Goal: Find specific page/section: Find specific page/section

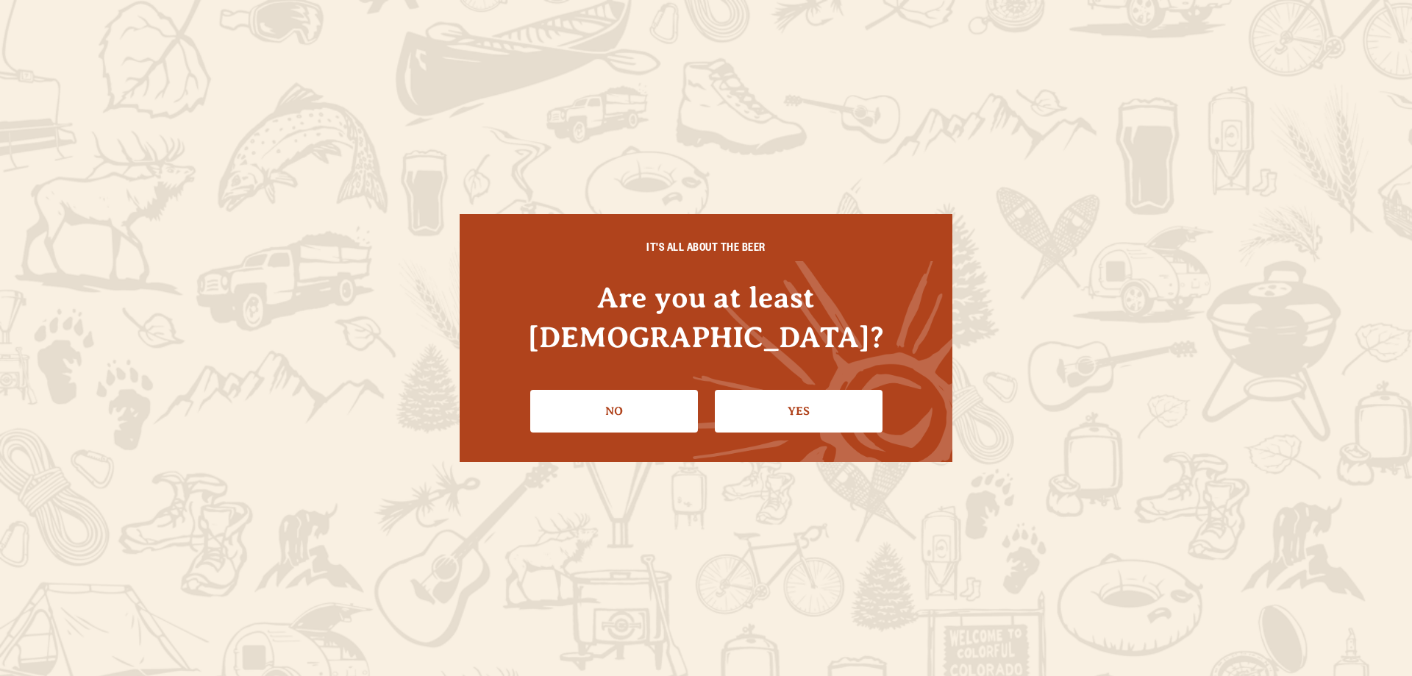
click at [769, 393] on link "Yes" at bounding box center [799, 411] width 168 height 43
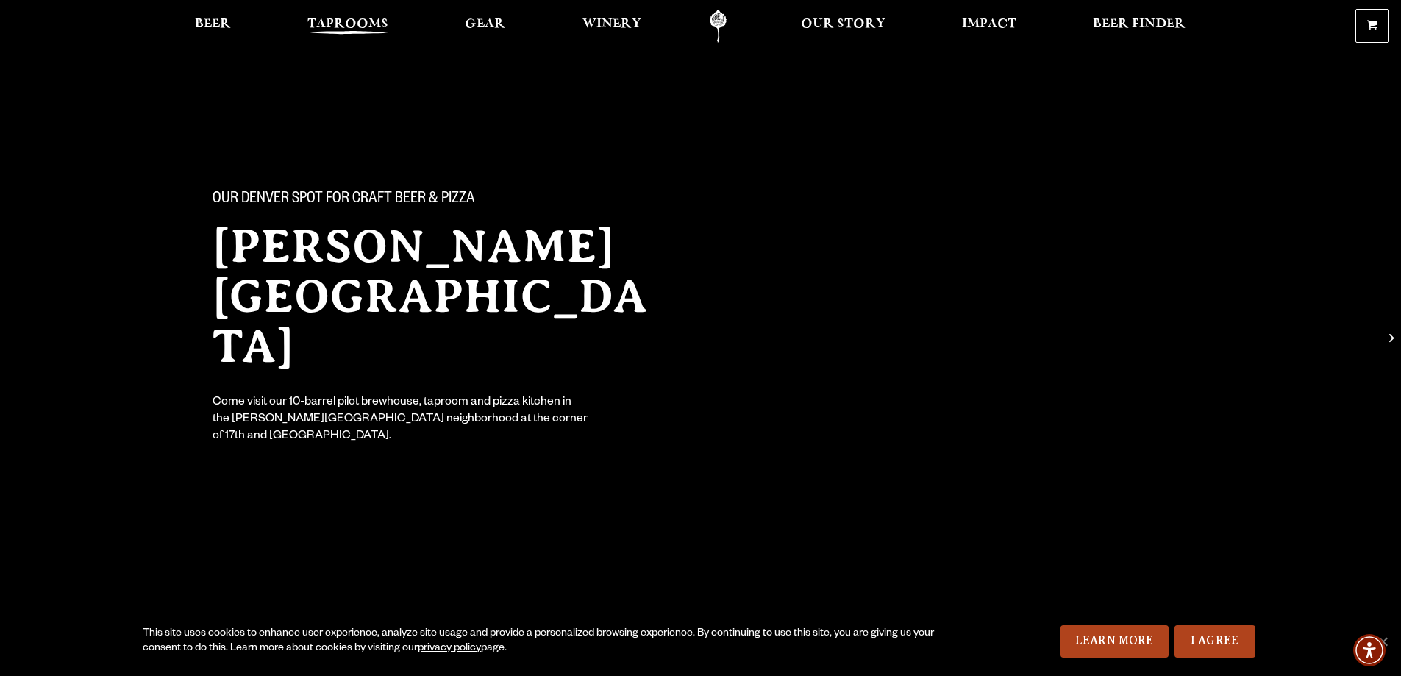
click at [365, 22] on span "Taprooms" at bounding box center [347, 24] width 81 height 12
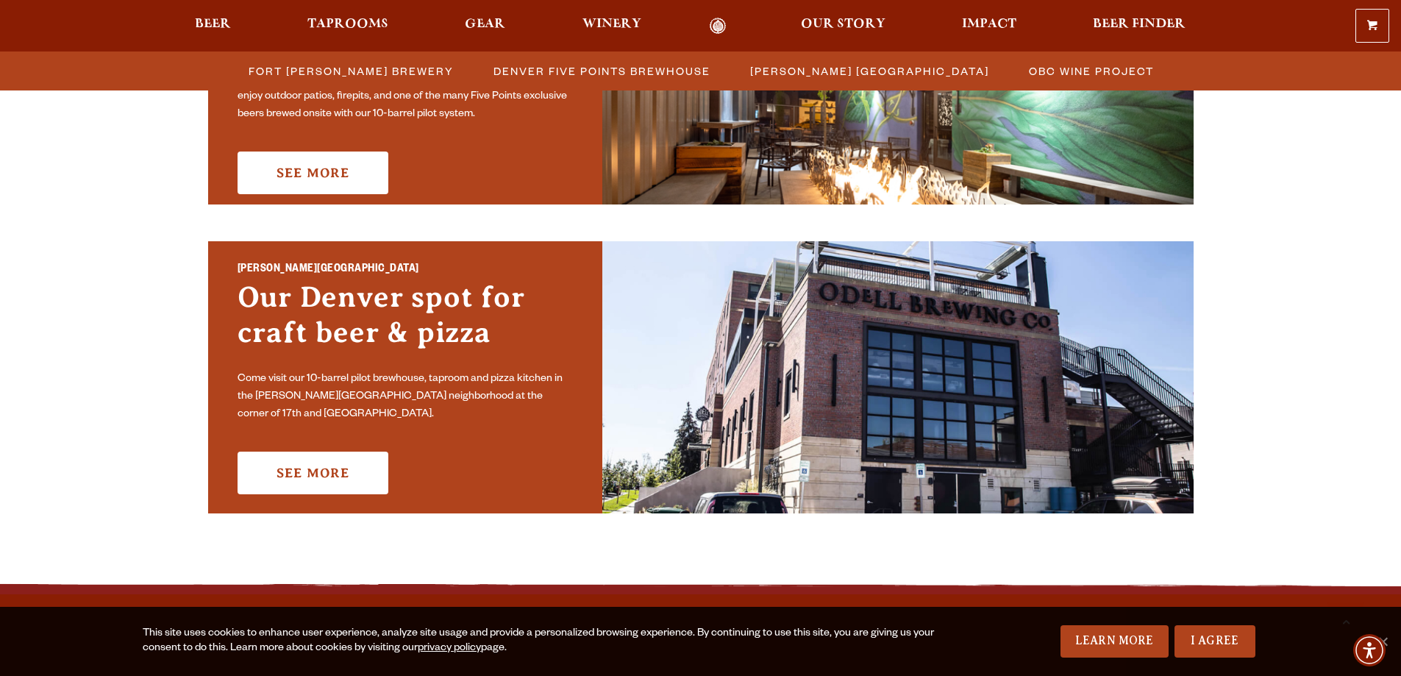
scroll to position [1030, 0]
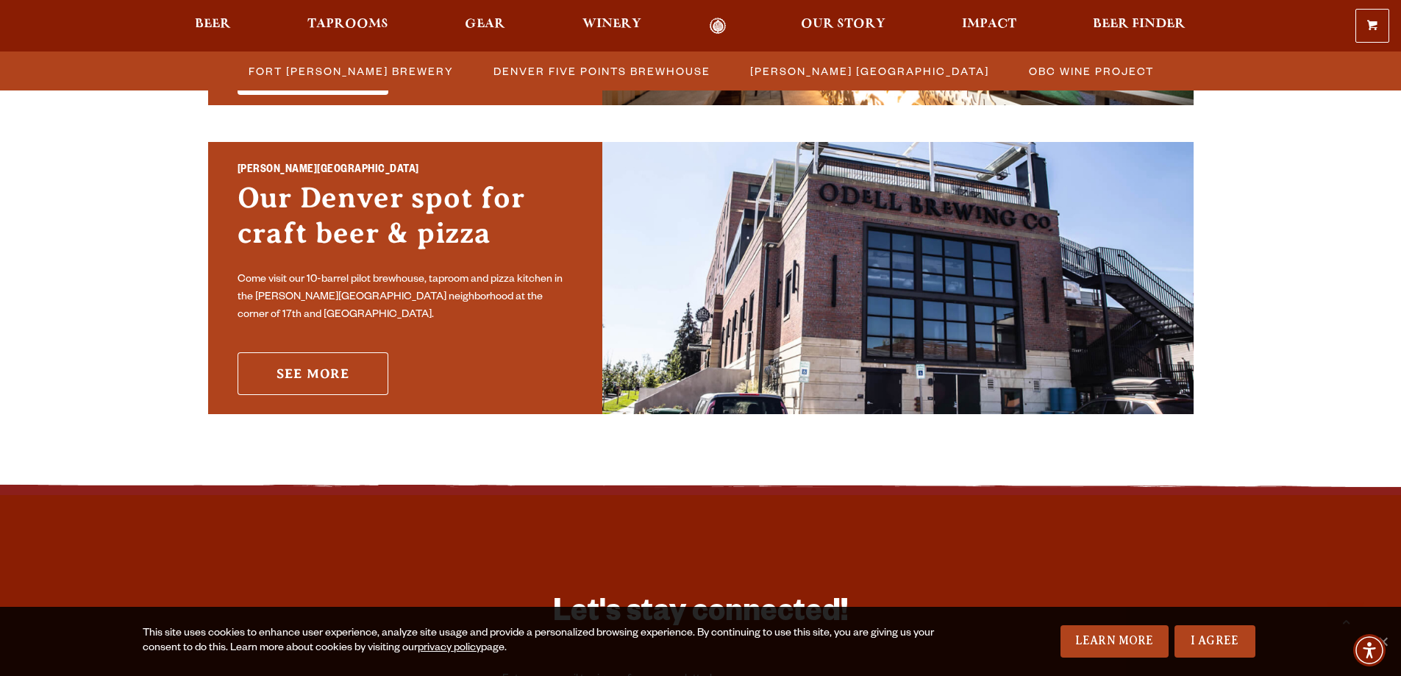
click at [342, 370] on link "See More" at bounding box center [313, 373] width 151 height 43
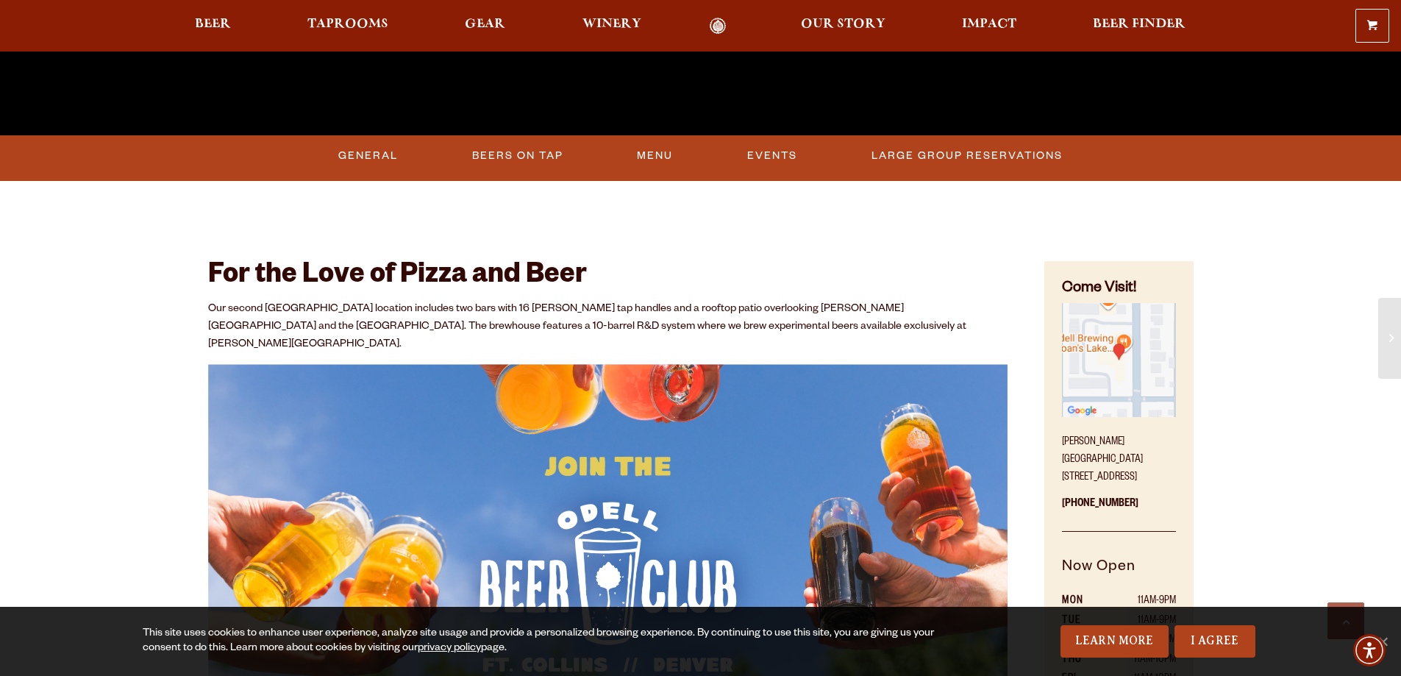
scroll to position [588, 0]
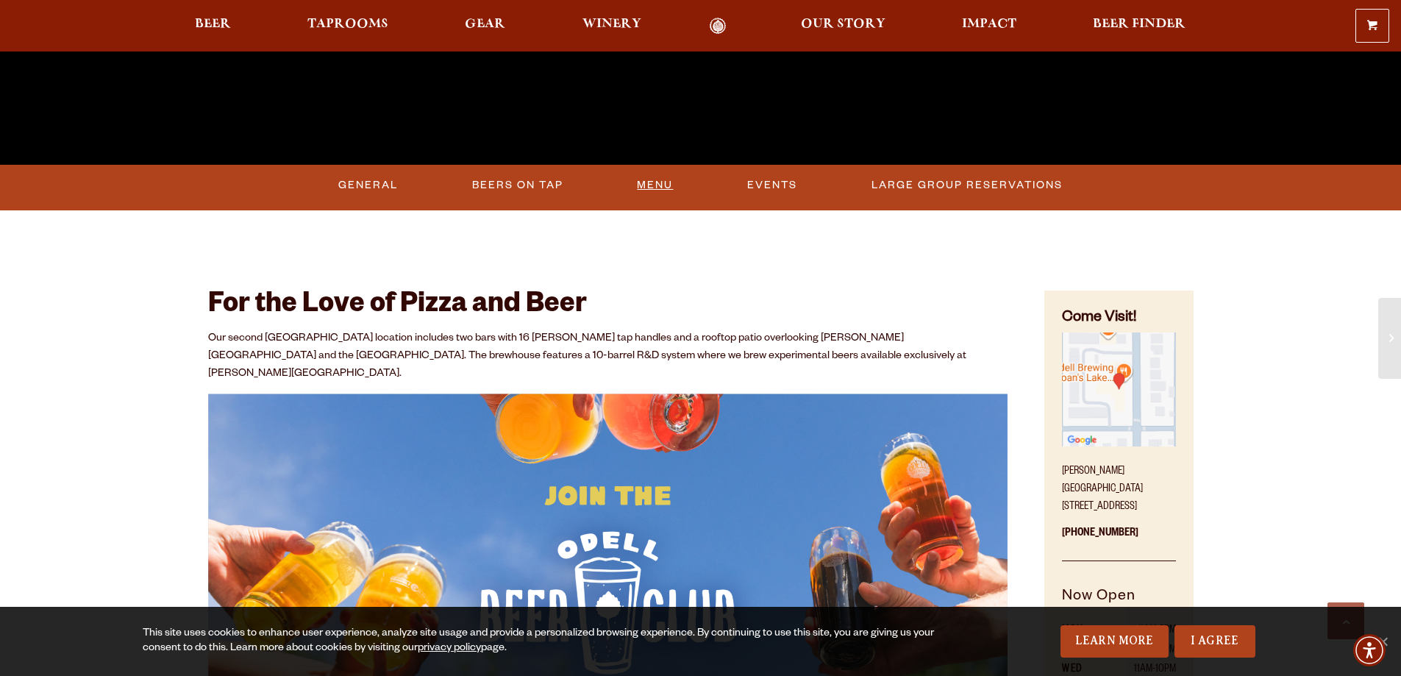
click at [645, 195] on link "Menu" at bounding box center [655, 185] width 48 height 34
